Goal: Transaction & Acquisition: Purchase product/service

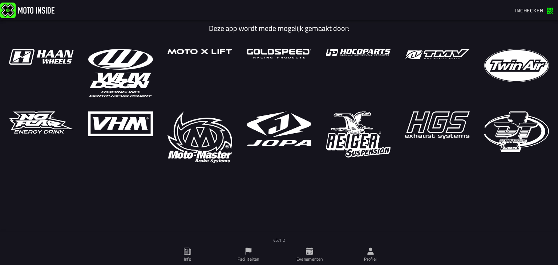
click at [249, 244] on ion-col "v5.1.2" at bounding box center [279, 238] width 558 height 12
click at [249, 250] on icon at bounding box center [249, 251] width 6 height 7
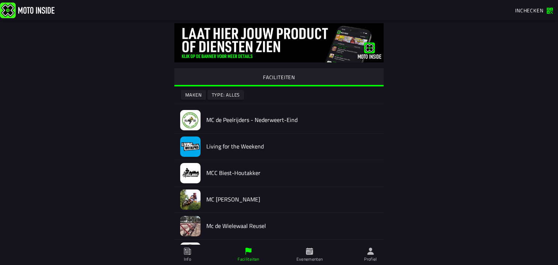
click at [308, 255] on icon at bounding box center [310, 251] width 8 height 8
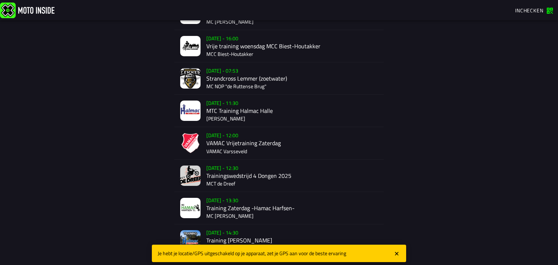
scroll to position [197, 0]
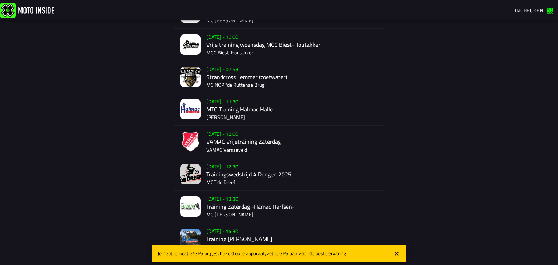
click at [227, 179] on div "[DATE] - 12:30 Trainingswedstrijd 4 Dongen 2025 MCT de Dreef" at bounding box center [291, 174] width 171 height 32
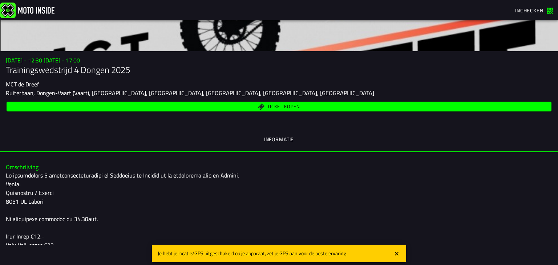
scroll to position [48, 0]
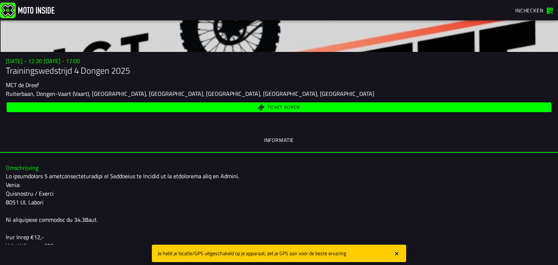
click at [284, 105] on span "Ticket kopen" at bounding box center [283, 107] width 33 height 5
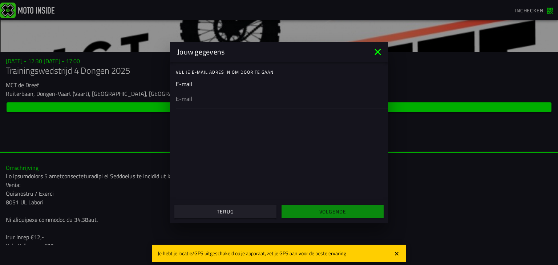
click at [206, 97] on input "email" at bounding box center [279, 98] width 206 height 9
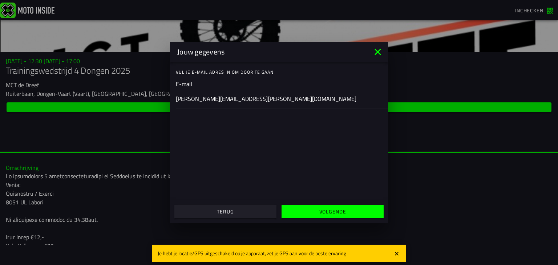
type input "olivier.mussche@gmail.com"
click at [306, 210] on span "Volgende" at bounding box center [332, 211] width 91 height 5
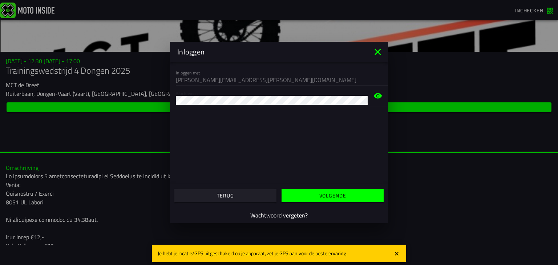
click at [0, 0] on slot "Volgende" at bounding box center [0, 0] width 0 height 0
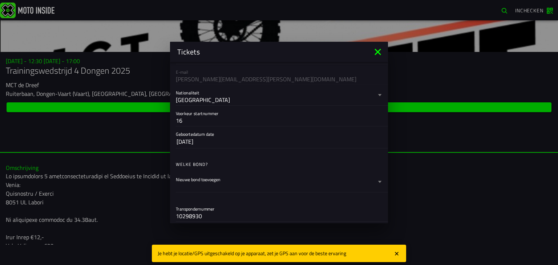
scroll to position [57, 0]
click at [267, 181] on div at bounding box center [276, 186] width 200 height 12
click at [267, 181] on button "Nieuwe bond toevoegen" at bounding box center [279, 181] width 206 height 20
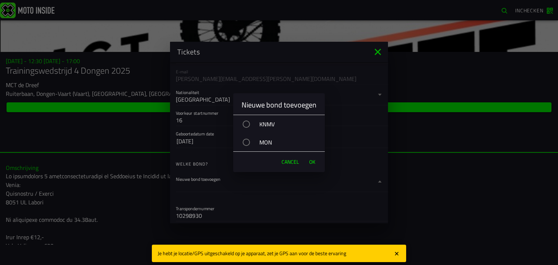
click at [291, 165] on span "Cancel" at bounding box center [290, 161] width 17 height 7
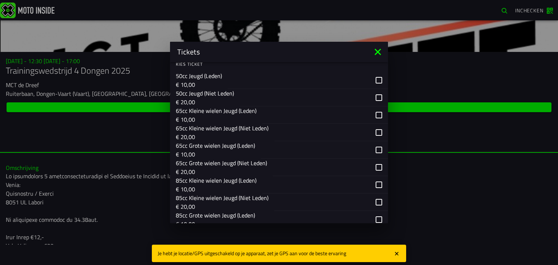
scroll to position [260, 0]
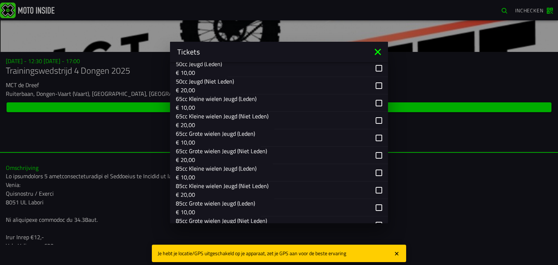
click at [280, 155] on div "button" at bounding box center [321, 155] width 97 height 17
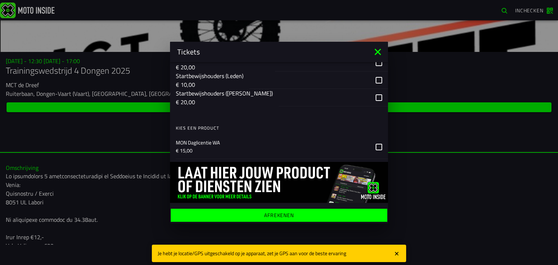
scroll to position [501, 0]
click at [283, 218] on ion-label "Afrekenen" at bounding box center [279, 215] width 30 height 5
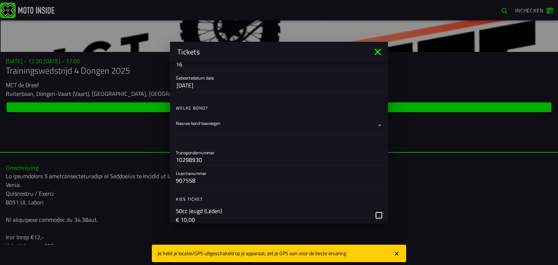
scroll to position [109, 0]
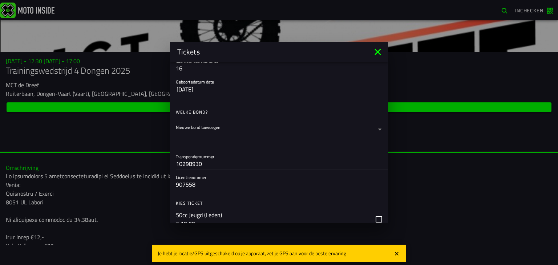
click at [323, 129] on div at bounding box center [276, 134] width 200 height 12
click at [323, 129] on button "Nieuwe bond toevoegen" at bounding box center [279, 130] width 206 height 20
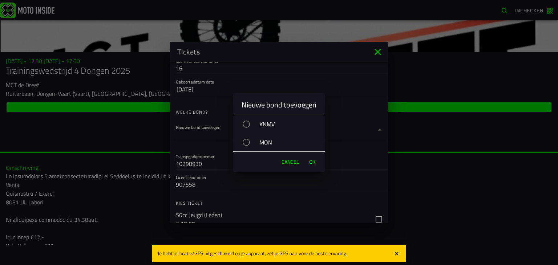
click at [261, 125] on div "KNMV" at bounding box center [282, 124] width 84 height 18
click at [309, 163] on span "OK" at bounding box center [312, 161] width 6 height 7
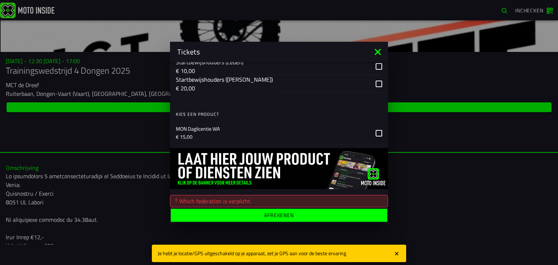
click at [305, 219] on button "Afrekenen" at bounding box center [279, 215] width 217 height 13
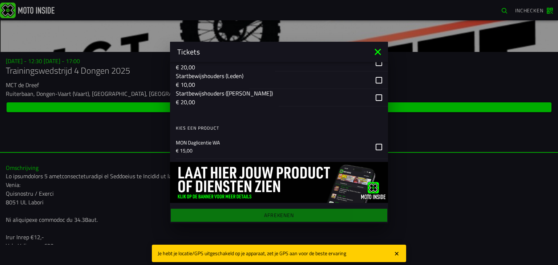
scroll to position [539, 0]
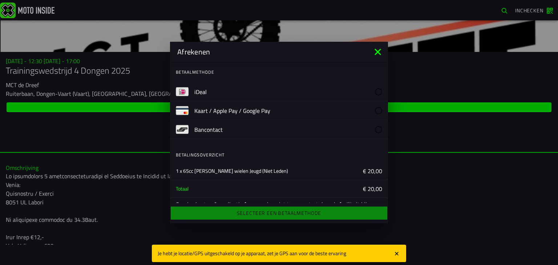
click at [243, 137] on label "Bancontact" at bounding box center [288, 129] width 188 height 19
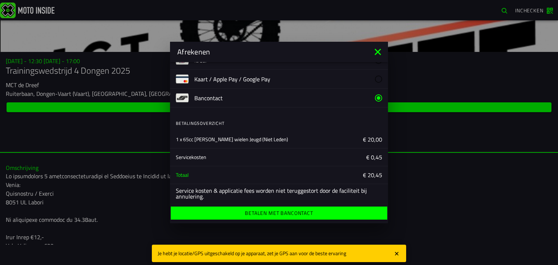
scroll to position [34, 0]
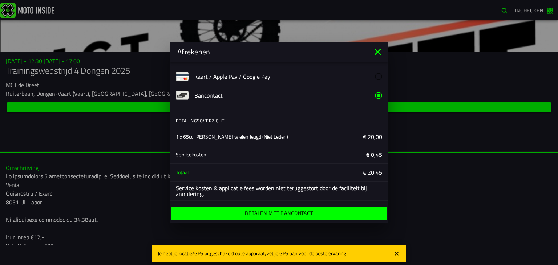
click at [264, 215] on ion-label "Betalen met Bancontact" at bounding box center [279, 213] width 68 height 5
